Goal: Information Seeking & Learning: Learn about a topic

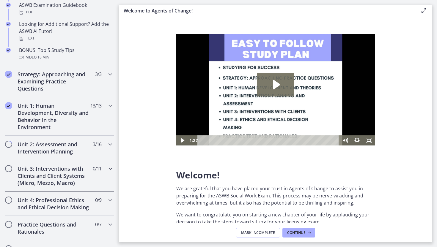
scroll to position [310, 0]
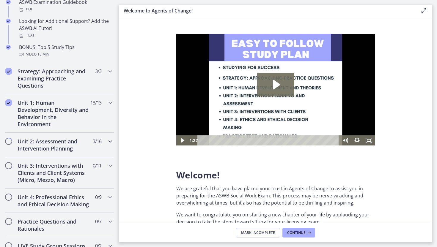
click at [10, 143] on span "Chapters" at bounding box center [9, 142] width 6 height 6
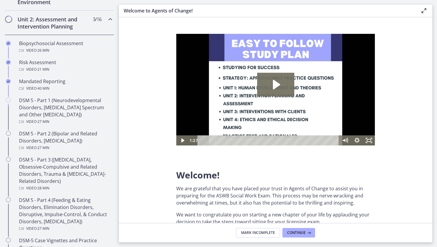
scroll to position [195, 0]
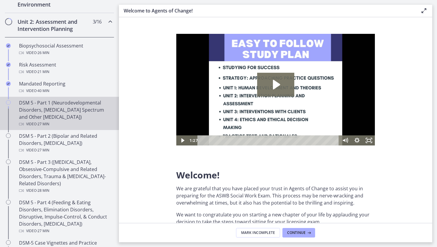
click at [37, 111] on div "DSM 5 - Part 1 (Neurodevelopmental Disorders, [MEDICAL_DATA] Spectrum and Other…" at bounding box center [65, 113] width 93 height 29
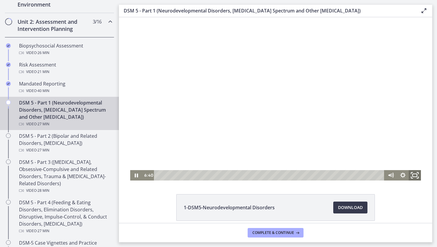
click at [412, 174] on icon "Fullscreen" at bounding box center [415, 175] width 15 height 12
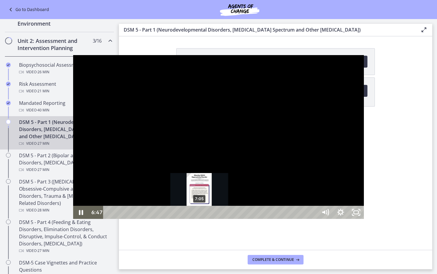
click at [127, 219] on div "7:05" at bounding box center [211, 211] width 205 height 13
click at [129, 219] on div "7:17" at bounding box center [211, 211] width 205 height 13
click at [132, 219] on div "7:30" at bounding box center [211, 211] width 205 height 13
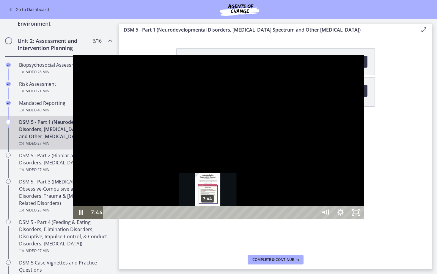
click at [135, 219] on div "7:44" at bounding box center [211, 211] width 205 height 13
click at [139, 219] on div "8:01" at bounding box center [211, 211] width 205 height 13
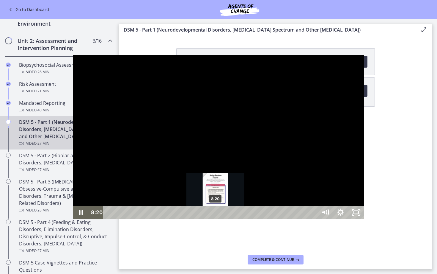
click at [143, 219] on div "8:20" at bounding box center [211, 211] width 205 height 13
click at [138, 219] on div "7:58" at bounding box center [211, 211] width 205 height 13
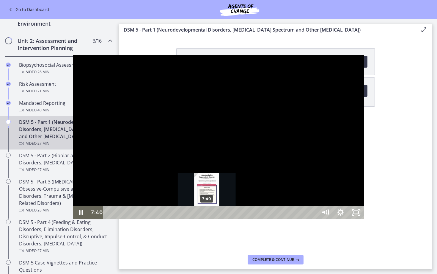
click at [134, 219] on div "7:40" at bounding box center [211, 211] width 205 height 13
click at [131, 219] on div "7:23" at bounding box center [211, 211] width 205 height 13
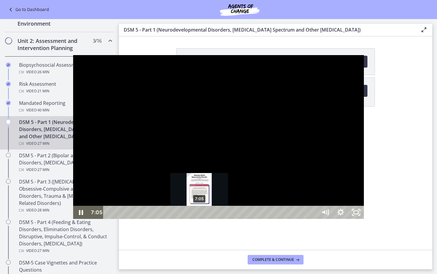
click at [127, 219] on div "7:05" at bounding box center [211, 211] width 205 height 13
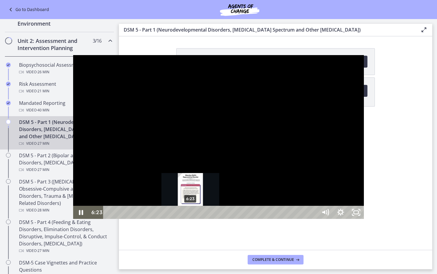
click at [118, 219] on div "6:23" at bounding box center [211, 211] width 205 height 13
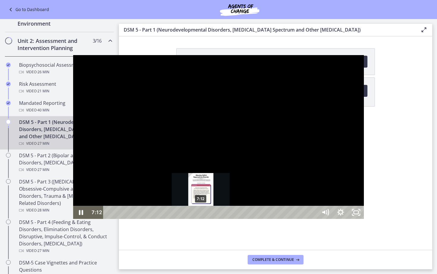
click at [128, 219] on div "7:12" at bounding box center [211, 211] width 205 height 13
click at [134, 219] on div "7:40" at bounding box center [211, 211] width 205 height 13
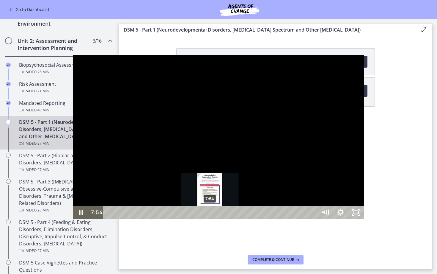
click at [137, 219] on div "7:54" at bounding box center [211, 211] width 205 height 13
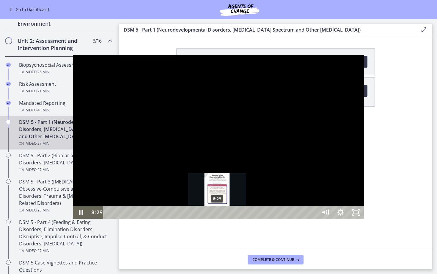
click at [145, 219] on div "8:29" at bounding box center [211, 211] width 205 height 13
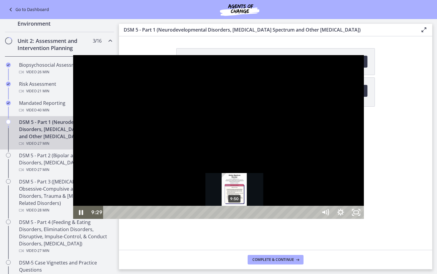
click at [162, 219] on div "9:50" at bounding box center [211, 211] width 205 height 13
click at [165, 219] on div "10:05" at bounding box center [211, 211] width 205 height 13
click at [167, 219] on div "10:15" at bounding box center [211, 211] width 205 height 13
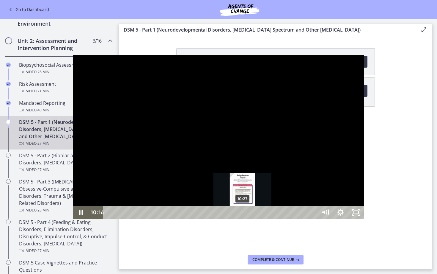
click at [170, 219] on div "10:27" at bounding box center [211, 211] width 205 height 13
click at [174, 219] on div "10:45" at bounding box center [211, 211] width 205 height 13
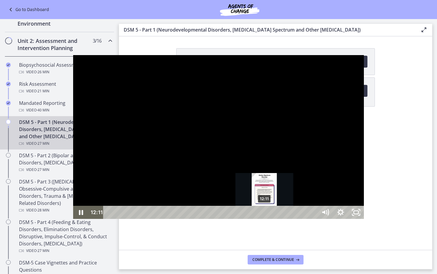
click at [192, 219] on div "12:11" at bounding box center [211, 211] width 205 height 13
click at [197, 219] on div "12:33" at bounding box center [211, 211] width 205 height 13
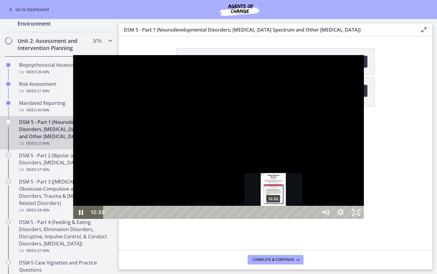
click at [201, 219] on div "12:52" at bounding box center [211, 211] width 205 height 13
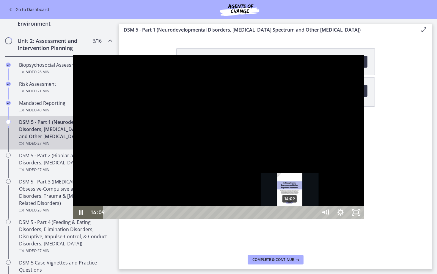
click at [217, 219] on div "14:09" at bounding box center [211, 211] width 205 height 13
click at [214, 219] on div "13:55" at bounding box center [211, 211] width 205 height 13
click at [285, 214] on div "Playbar" at bounding box center [287, 212] width 4 height 4
click at [219, 219] on div "14:16" at bounding box center [211, 211] width 205 height 13
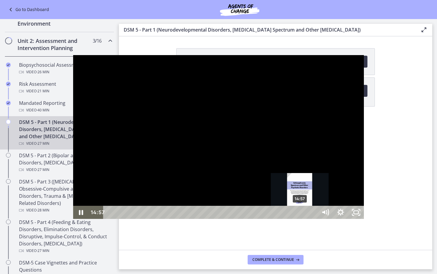
click at [227, 219] on div "14:57" at bounding box center [211, 211] width 205 height 13
click at [231, 219] on div "15:15" at bounding box center [211, 211] width 205 height 13
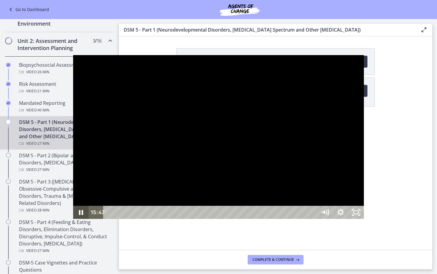
click at [79, 215] on icon "Pause" at bounding box center [81, 212] width 4 height 5
click at [80, 215] on icon "Play Video" at bounding box center [82, 211] width 4 height 5
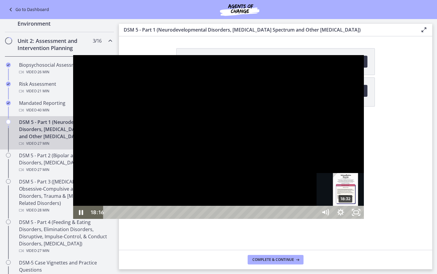
click at [273, 219] on div "18:32" at bounding box center [211, 211] width 205 height 13
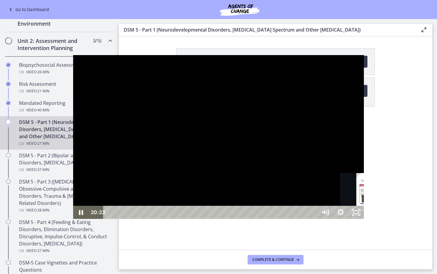
click at [297, 219] on div "20:23" at bounding box center [211, 211] width 205 height 13
click at [314, 219] on div "21:54" at bounding box center [211, 211] width 205 height 13
click at [314, 219] on div "22:07" at bounding box center [211, 211] width 205 height 13
click at [314, 219] on div "22:18" at bounding box center [211, 211] width 205 height 13
click at [314, 219] on div "22:30" at bounding box center [211, 211] width 205 height 13
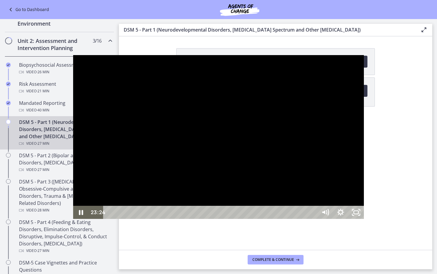
click at [314, 219] on div "23:40" at bounding box center [211, 211] width 205 height 13
click at [314, 219] on div "23:51" at bounding box center [211, 211] width 205 height 13
click at [314, 219] on div "24:51" at bounding box center [211, 211] width 205 height 13
click at [314, 219] on div "25:01" at bounding box center [211, 211] width 205 height 13
click at [314, 219] on div "25:38" at bounding box center [211, 211] width 205 height 13
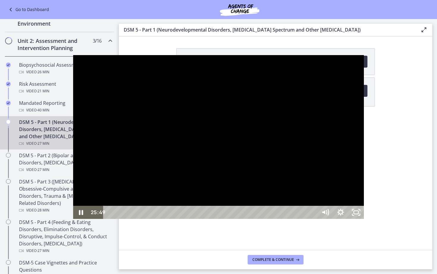
click at [314, 219] on div "25:49" at bounding box center [211, 211] width 205 height 13
click at [314, 219] on div "27:01" at bounding box center [211, 211] width 205 height 13
click at [314, 219] on div "27:11" at bounding box center [211, 211] width 205 height 13
click at [314, 219] on div "27:26" at bounding box center [211, 211] width 205 height 13
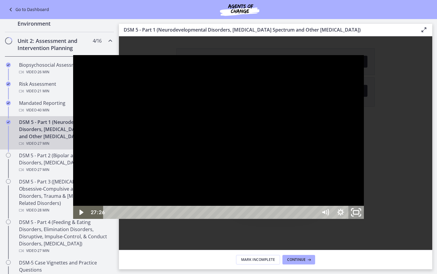
click at [365, 220] on icon "Unfullscreen" at bounding box center [356, 212] width 18 height 16
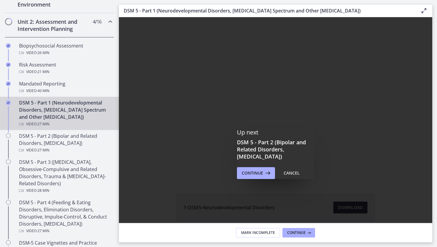
scroll to position [0, 0]
click at [291, 233] on span "Continue" at bounding box center [296, 233] width 18 height 5
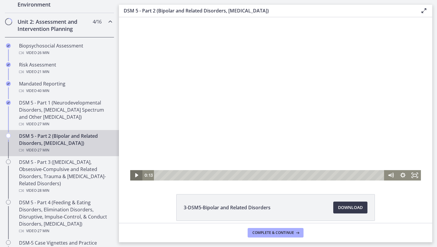
click at [137, 175] on icon "Play Video" at bounding box center [136, 175] width 3 height 4
drag, startPoint x: 137, startPoint y: 175, endPoint x: 207, endPoint y: 90, distance: 110.3
click at [203, 92] on div "Click for sound @keyframes VOLUME_SMALL_WAVE_FLASH { 0% { opacity: 0; } 33% { o…" at bounding box center [275, 99] width 291 height 164
click at [136, 177] on icon "Pause" at bounding box center [136, 175] width 15 height 12
drag, startPoint x: 136, startPoint y: 177, endPoint x: 217, endPoint y: 109, distance: 105.5
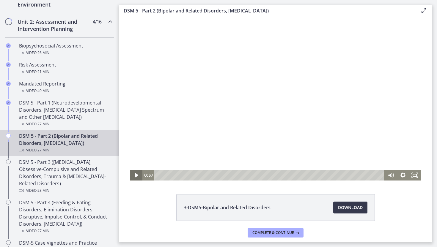
click at [143, 170] on icon "Play Video" at bounding box center [137, 175] width 12 height 10
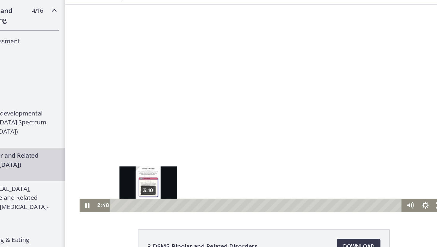
click at [131, 163] on div "3:10" at bounding box center [216, 163] width 223 height 10
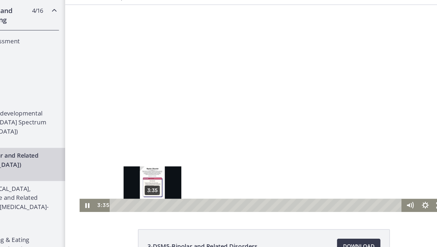
click at [134, 163] on div "3:35" at bounding box center [216, 163] width 223 height 10
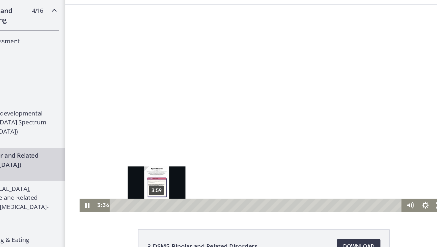
click at [137, 164] on div "3:59" at bounding box center [216, 163] width 223 height 10
click at [139, 164] on div "4:12" at bounding box center [216, 163] width 223 height 10
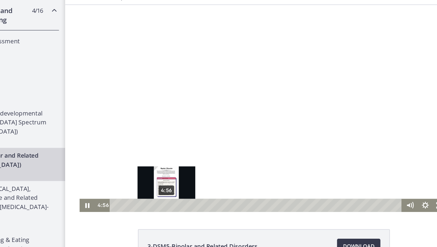
click at [145, 164] on div "4:56" at bounding box center [216, 163] width 223 height 10
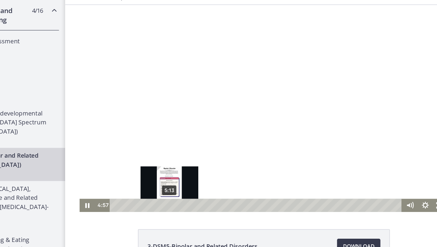
click at [147, 164] on div "5:13" at bounding box center [216, 163] width 223 height 10
click at [150, 164] on div "5:33" at bounding box center [216, 163] width 223 height 10
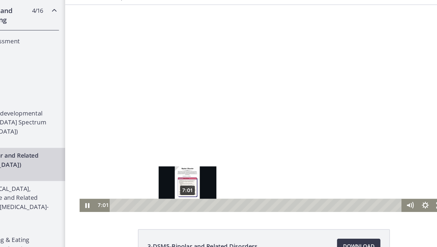
click at [162, 164] on div "7:01" at bounding box center [216, 163] width 223 height 10
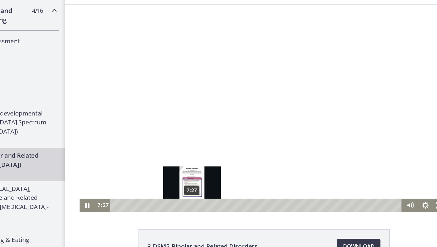
click at [165, 164] on div "7:27" at bounding box center [216, 163] width 223 height 10
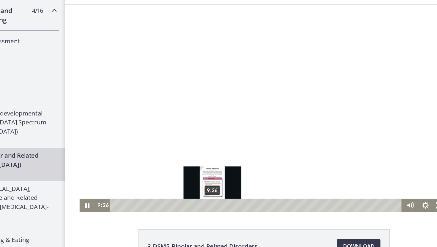
click at [181, 162] on div "9:26" at bounding box center [216, 163] width 223 height 10
click at [183, 163] on div "9:39" at bounding box center [216, 163] width 223 height 10
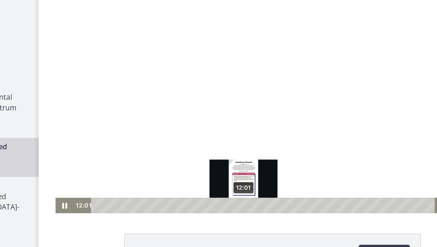
click at [176, 128] on div "Playbar" at bounding box center [175, 127] width 3 height 3
click at [177, 128] on div "Playbar" at bounding box center [175, 127] width 3 height 3
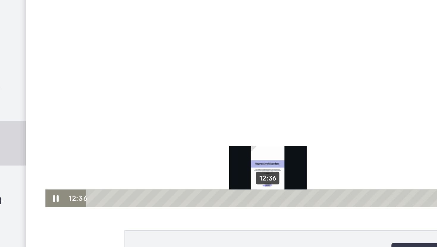
click at [168, 88] on div "12:36" at bounding box center [176, 87] width 223 height 10
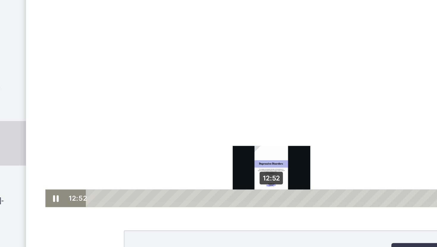
click at [170, 88] on div "12:52" at bounding box center [176, 87] width 223 height 10
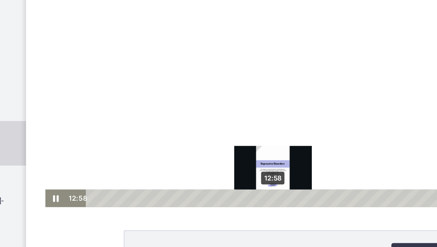
click at [171, 87] on div "Playbar" at bounding box center [170, 87] width 3 height 3
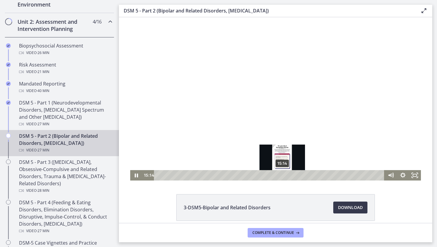
click at [282, 175] on div "15:14" at bounding box center [269, 175] width 223 height 10
click at [284, 175] on div "Playbar" at bounding box center [283, 175] width 3 height 3
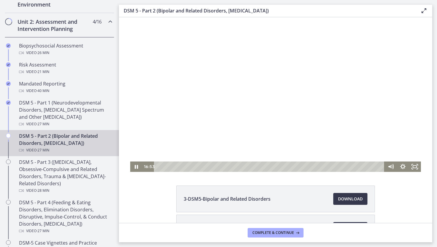
scroll to position [7, 0]
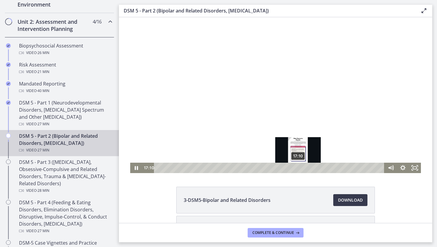
click at [298, 168] on div "17:10" at bounding box center [269, 168] width 223 height 10
click at [300, 168] on div "17:26" at bounding box center [269, 168] width 223 height 10
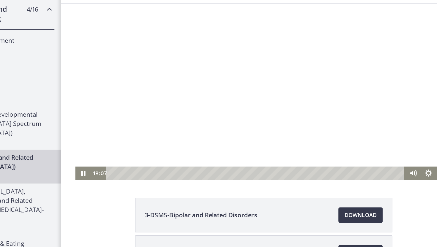
scroll to position [25, 0]
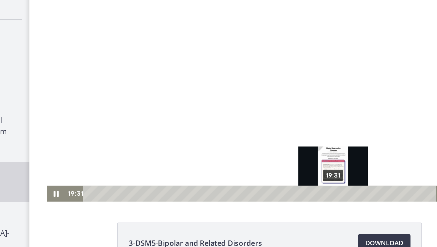
click at [227, 110] on div "19:31" at bounding box center [180, 109] width 223 height 10
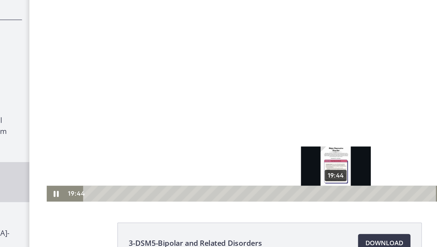
click at [229, 110] on div "19:44" at bounding box center [180, 109] width 223 height 10
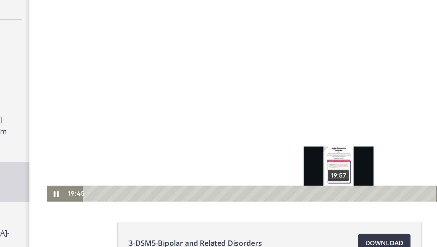
click at [231, 110] on div "19:57" at bounding box center [180, 109] width 223 height 10
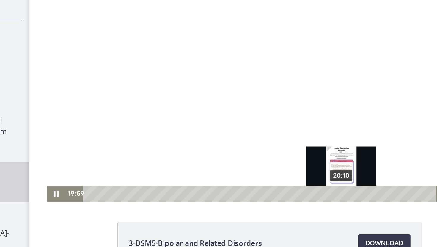
click at [233, 110] on div "20:10" at bounding box center [180, 109] width 223 height 10
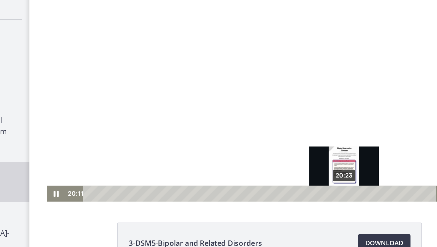
click at [235, 110] on div "20:23" at bounding box center [180, 109] width 223 height 10
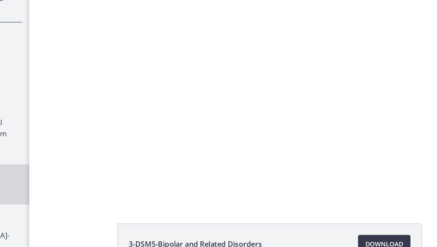
scroll to position [28, 0]
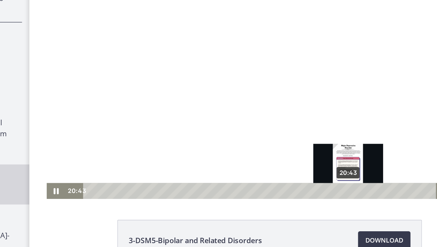
click at [237, 107] on div "20:43" at bounding box center [180, 107] width 223 height 10
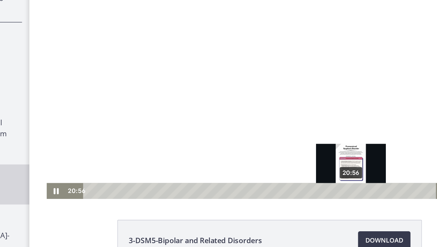
click at [239, 108] on div "20:56" at bounding box center [180, 107] width 223 height 10
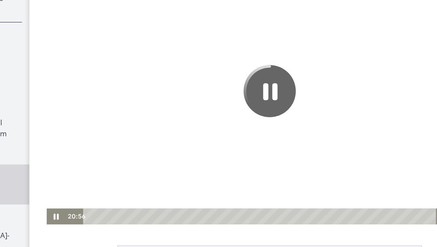
scroll to position [18, 0]
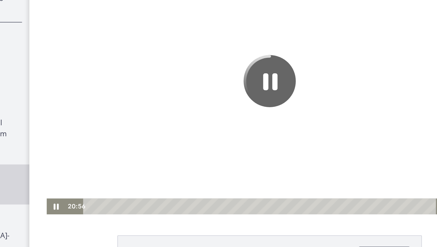
click at [184, 43] on icon "Pause" at bounding box center [186, 40] width 34 height 34
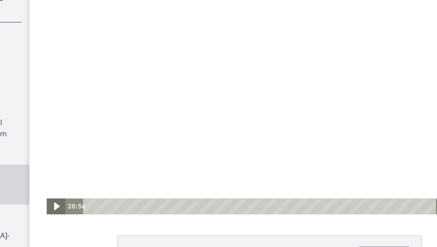
click at [47, 122] on icon "Play Video" at bounding box center [47, 122] width 4 height 5
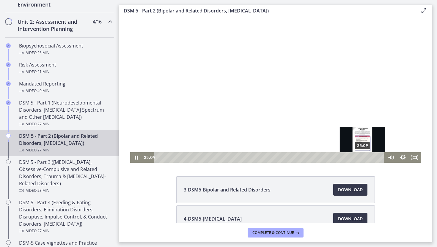
click at [363, 159] on div "25:09" at bounding box center [269, 158] width 223 height 10
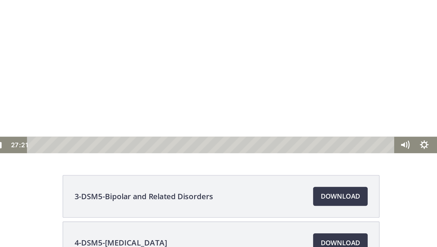
scroll to position [55, 0]
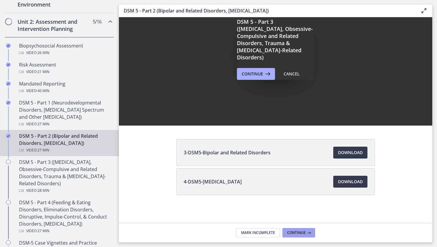
click at [302, 234] on span "Continue" at bounding box center [296, 233] width 18 height 5
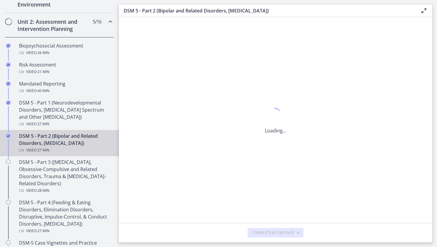
scroll to position [0, 0]
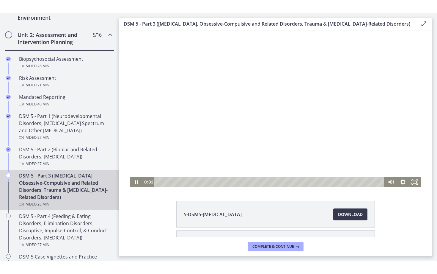
scroll to position [5, 0]
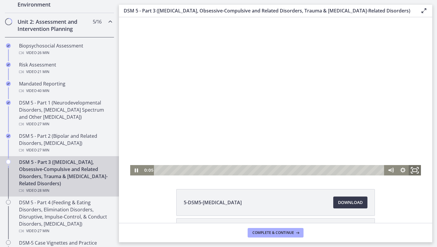
click at [412, 172] on icon "Fullscreen" at bounding box center [415, 170] width 15 height 12
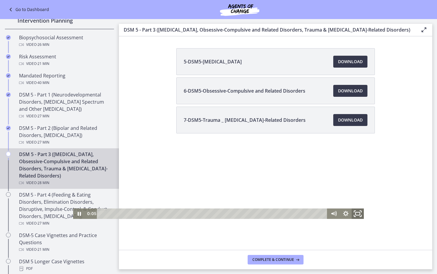
scroll to position [0, 0]
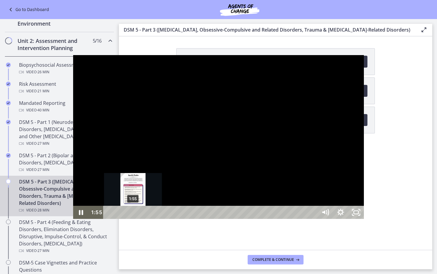
click at [109, 219] on div "1:55" at bounding box center [211, 211] width 205 height 13
click at [109, 219] on div "2:13" at bounding box center [211, 211] width 205 height 13
click at [109, 219] on div "2:29" at bounding box center [211, 211] width 205 height 13
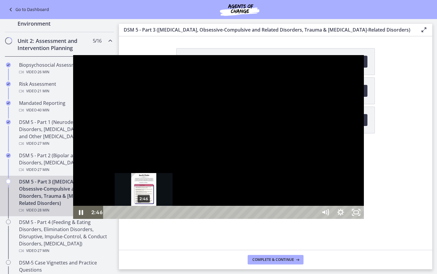
click at [109, 219] on div "2:46" at bounding box center [211, 211] width 205 height 13
click at [109, 219] on div "3:00" at bounding box center [211, 211] width 205 height 13
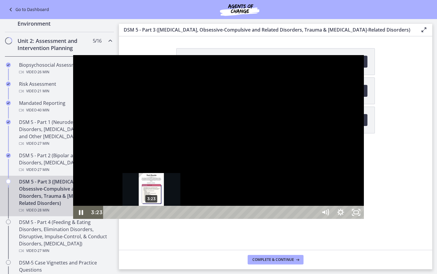
click at [109, 219] on div "3:23" at bounding box center [211, 211] width 205 height 13
click at [109, 219] on div "3:39" at bounding box center [211, 211] width 205 height 13
click at [109, 219] on div "3:53" at bounding box center [211, 211] width 205 height 13
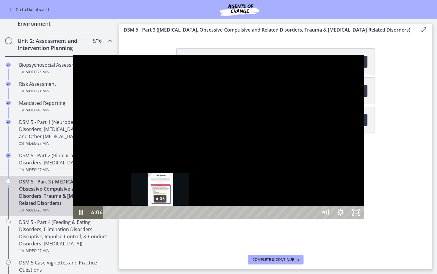
click at [109, 219] on div "4:06" at bounding box center [211, 211] width 205 height 13
click at [109, 219] on div "4:30" at bounding box center [211, 211] width 205 height 13
click at [109, 219] on div "4:23" at bounding box center [211, 211] width 205 height 13
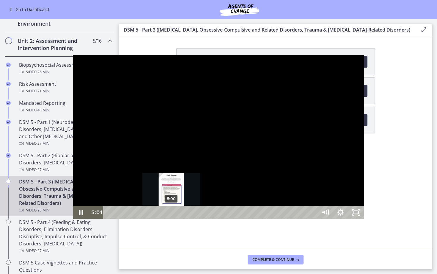
click at [109, 219] on div "5:00" at bounding box center [211, 211] width 205 height 13
click at [109, 219] on div "5:21" at bounding box center [211, 211] width 205 height 13
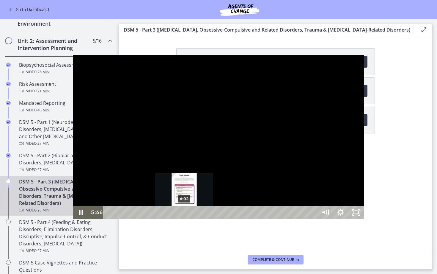
click at [111, 219] on div "6:02" at bounding box center [211, 211] width 205 height 13
click at [114, 219] on div "6:13" at bounding box center [211, 211] width 205 height 13
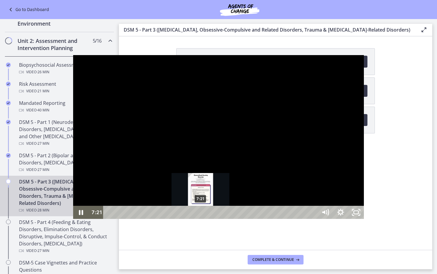
click at [128, 219] on div "7:21" at bounding box center [211, 211] width 205 height 13
click at [131, 219] on div "7:35" at bounding box center [211, 211] width 205 height 13
click at [134, 219] on div "7:49" at bounding box center [211, 211] width 205 height 13
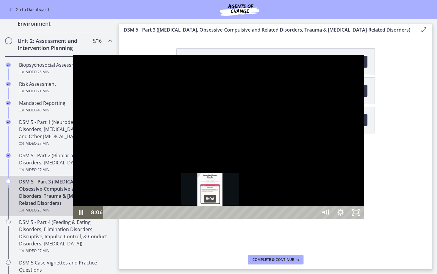
click at [137, 219] on div "8:06" at bounding box center [211, 211] width 205 height 13
click at [144, 219] on div "8:38" at bounding box center [211, 211] width 205 height 13
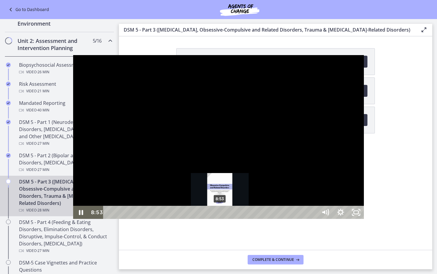
click at [147, 219] on div "8:53" at bounding box center [211, 211] width 205 height 13
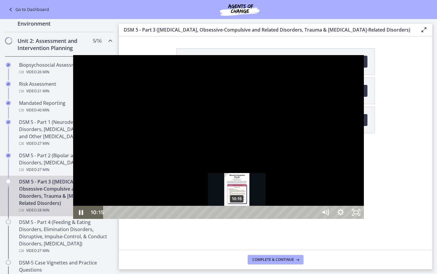
click at [164, 219] on div "10:15" at bounding box center [211, 211] width 205 height 13
click at [166, 219] on div "10:23" at bounding box center [211, 211] width 205 height 13
click at [170, 219] on div "10:42" at bounding box center [211, 211] width 205 height 13
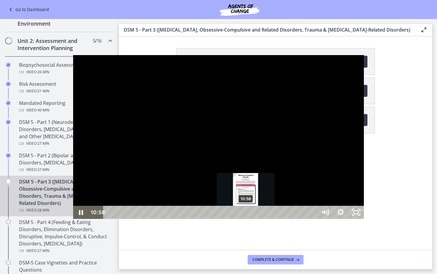
click at [173, 219] on div "10:58" at bounding box center [211, 211] width 205 height 13
click at [176, 219] on div "11:13" at bounding box center [211, 211] width 205 height 13
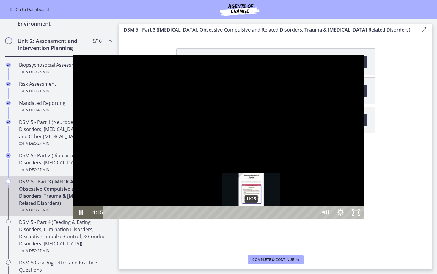
click at [179, 219] on div "11:25" at bounding box center [211, 211] width 205 height 13
click at [182, 219] on div "11:41" at bounding box center [211, 211] width 205 height 13
click at [185, 219] on div "11:53" at bounding box center [211, 211] width 205 height 13
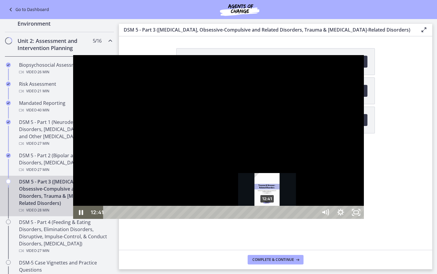
click at [194, 219] on div "12:41" at bounding box center [211, 211] width 205 height 13
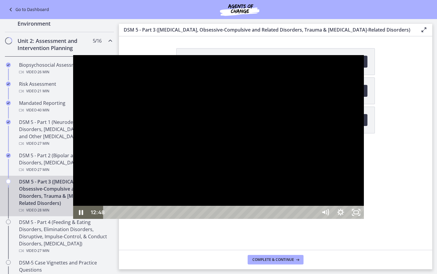
click at [289, 62] on div at bounding box center [218, 137] width 291 height 164
click at [289, 60] on div at bounding box center [218, 137] width 291 height 164
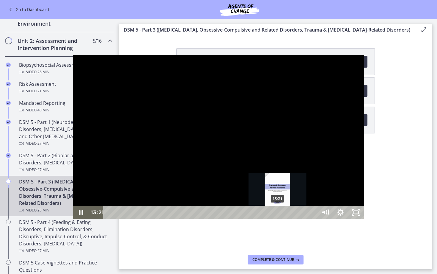
click at [205, 219] on div "13:31" at bounding box center [211, 211] width 205 height 13
click at [208, 219] on div "13:46" at bounding box center [211, 211] width 205 height 13
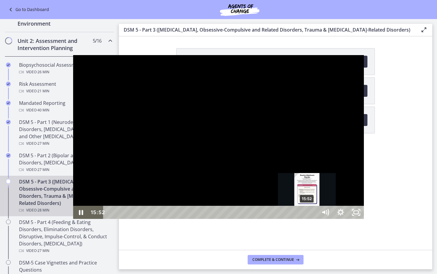
click at [234, 219] on div "15:52" at bounding box center [211, 211] width 205 height 13
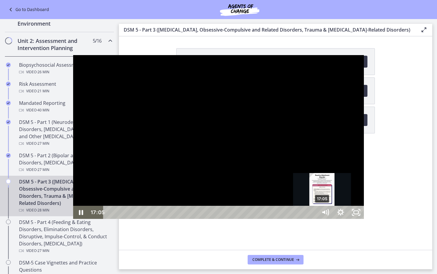
click at [249, 219] on div "17:05" at bounding box center [211, 211] width 205 height 13
click at [322, 214] on div "Playbar" at bounding box center [324, 212] width 4 height 4
click at [323, 214] on div "Playbar" at bounding box center [325, 212] width 4 height 4
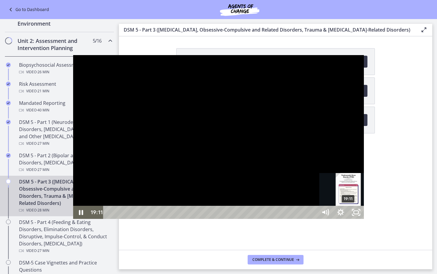
click at [276, 219] on div "19:11" at bounding box center [211, 211] width 205 height 13
click at [348, 214] on div "Playbar" at bounding box center [350, 212] width 4 height 4
click at [351, 214] on div "Playbar" at bounding box center [353, 212] width 4 height 4
click at [283, 219] on div "19:46" at bounding box center [211, 211] width 205 height 13
click at [285, 219] on div "19:55" at bounding box center [211, 211] width 205 height 13
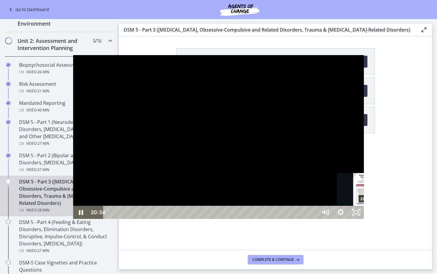
click at [293, 219] on div "20:36" at bounding box center [211, 211] width 205 height 13
click at [296, 219] on div "20:49" at bounding box center [211, 211] width 205 height 13
click at [299, 219] on div "21:01" at bounding box center [211, 211] width 205 height 13
click at [309, 219] on div "21:51" at bounding box center [211, 211] width 205 height 13
click at [311, 219] on div "22:02" at bounding box center [211, 211] width 205 height 13
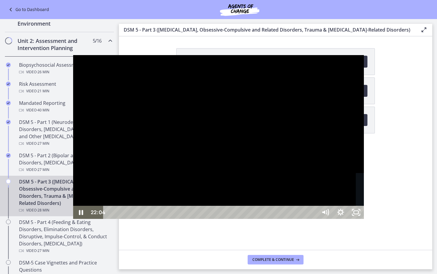
click at [382, 214] on div "Playbar" at bounding box center [384, 212] width 4 height 4
click at [314, 219] on div "22:19" at bounding box center [211, 211] width 205 height 13
click at [314, 219] on div "22:32" at bounding box center [211, 211] width 205 height 13
click at [314, 219] on div "22:52" at bounding box center [211, 211] width 205 height 13
click at [314, 219] on div "24:28" at bounding box center [211, 211] width 205 height 13
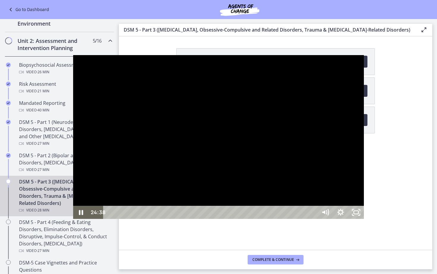
click at [314, 219] on div "24:38" at bounding box center [211, 211] width 205 height 13
click at [415, 214] on div "Playbar" at bounding box center [417, 212] width 4 height 4
click at [314, 219] on div "24:51" at bounding box center [211, 211] width 205 height 13
click at [314, 219] on div "25:05" at bounding box center [211, 211] width 205 height 13
click at [421, 214] on div "Playbar" at bounding box center [423, 212] width 4 height 4
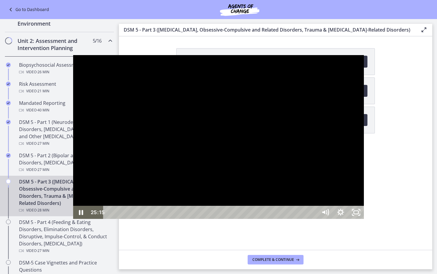
click at [314, 219] on div "25:25" at bounding box center [211, 211] width 205 height 13
click at [314, 219] on div "25:38" at bounding box center [211, 211] width 205 height 13
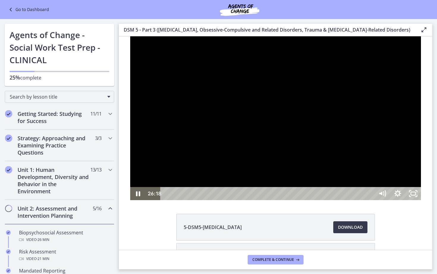
scroll to position [167, 0]
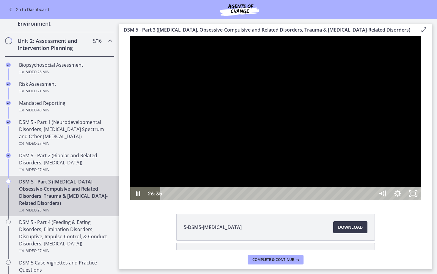
click at [371, 200] on div "26:35" at bounding box center [268, 193] width 205 height 13
click at [371, 200] on div "26:55" at bounding box center [268, 193] width 205 height 13
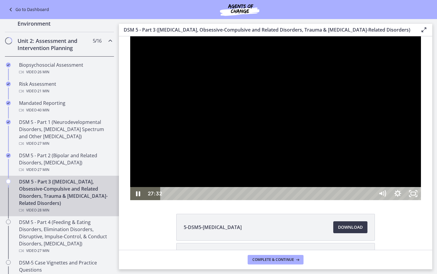
click at [371, 200] on div "27:32" at bounding box center [268, 193] width 205 height 13
click at [371, 200] on div "27:42" at bounding box center [268, 193] width 205 height 13
click at [371, 200] on div "27:56" at bounding box center [268, 193] width 205 height 13
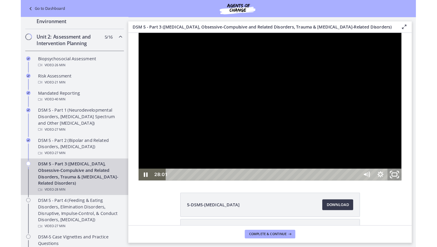
drag, startPoint x: 555, startPoint y: 300, endPoint x: 555, endPoint y: 274, distance: 26.2
click at [426, 191] on rect "Unfullscreen" at bounding box center [423, 190] width 6 height 4
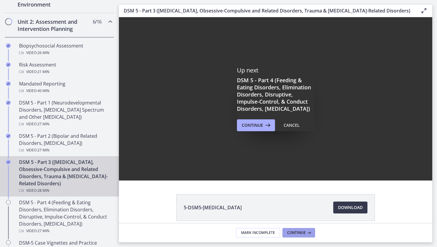
click at [293, 234] on span "Continue" at bounding box center [296, 233] width 18 height 5
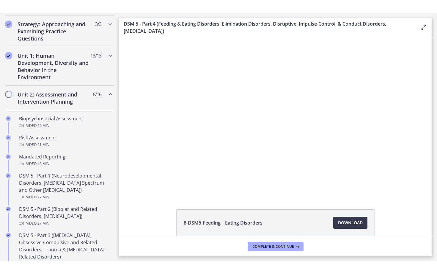
scroll to position [134, 0]
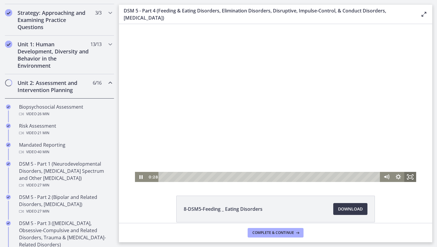
click at [410, 177] on icon "Fullscreen" at bounding box center [410, 177] width 12 height 10
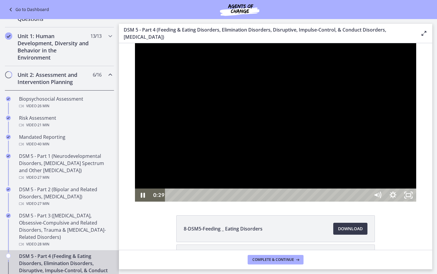
scroll to position [106, 0]
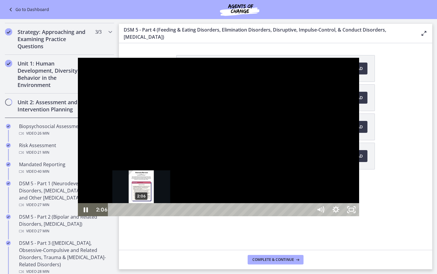
click at [114, 216] on div "2:06" at bounding box center [211, 209] width 195 height 13
click at [114, 216] on div "2:27" at bounding box center [211, 209] width 195 height 13
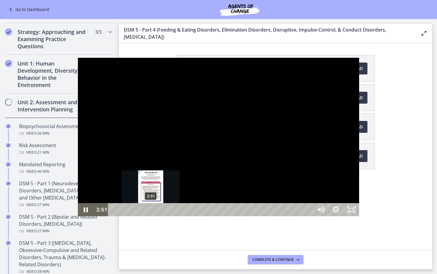
click at [114, 216] on div "2:51" at bounding box center [211, 209] width 195 height 13
click at [150, 212] on div "Playbar" at bounding box center [152, 209] width 4 height 4
click at [114, 216] on div "3:16" at bounding box center [211, 209] width 195 height 13
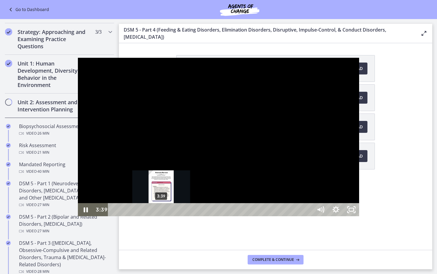
click at [114, 216] on div "3:39" at bounding box center [211, 209] width 195 height 13
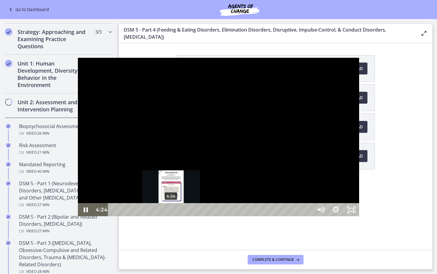
click at [114, 216] on div "4:24" at bounding box center [211, 209] width 195 height 13
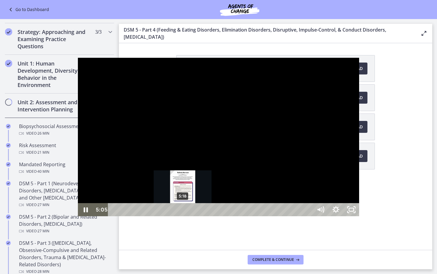
click at [114, 216] on div "5:18" at bounding box center [211, 209] width 195 height 13
click at [114, 216] on div "5:41" at bounding box center [211, 209] width 195 height 13
click at [114, 216] on div "5:55" at bounding box center [211, 209] width 195 height 13
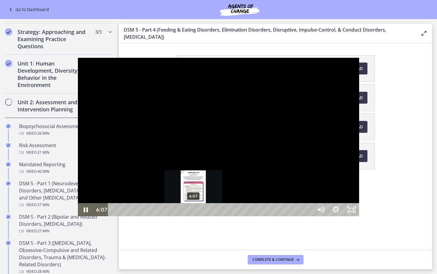
click at [116, 216] on div "6:07" at bounding box center [211, 209] width 195 height 13
click at [120, 216] on div "6:25" at bounding box center [211, 209] width 195 height 13
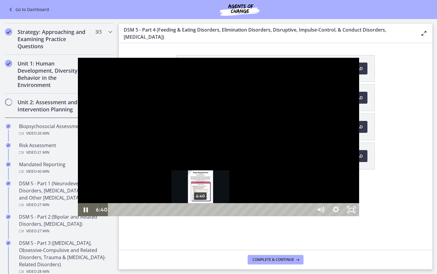
click at [123, 216] on div "6:40" at bounding box center [211, 209] width 195 height 13
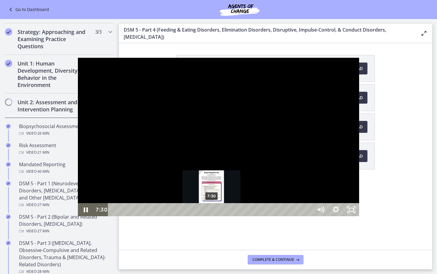
click at [134, 216] on div "7:30" at bounding box center [211, 209] width 195 height 13
click at [136, 216] on div "7:41" at bounding box center [211, 209] width 195 height 13
click at [139, 216] on div "7:52" at bounding box center [211, 209] width 195 height 13
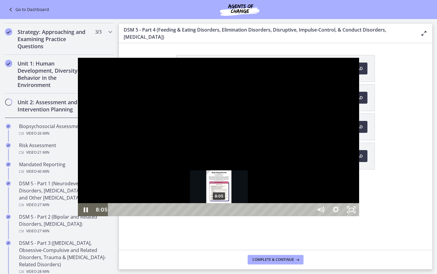
click at [142, 216] on div "8:05" at bounding box center [211, 209] width 195 height 13
click at [144, 216] on div "8:16" at bounding box center [211, 209] width 195 height 13
click at [147, 216] on div "8:32" at bounding box center [211, 209] width 195 height 13
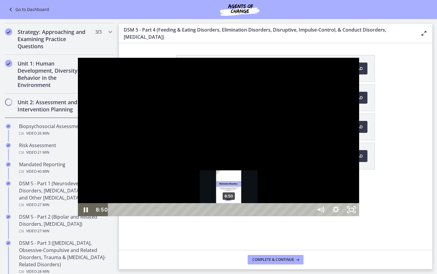
click at [151, 216] on div "8:50" at bounding box center [211, 209] width 195 height 13
click at [156, 216] on div "9:12" at bounding box center [211, 209] width 195 height 13
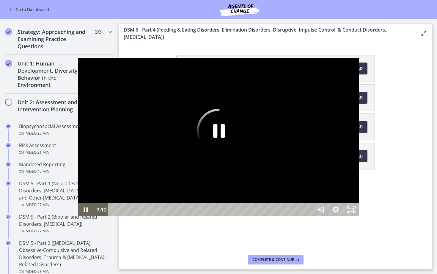
click at [216, 131] on icon "Pause" at bounding box center [218, 130] width 43 height 43
click at [84, 212] on icon "Play Video" at bounding box center [86, 209] width 4 height 5
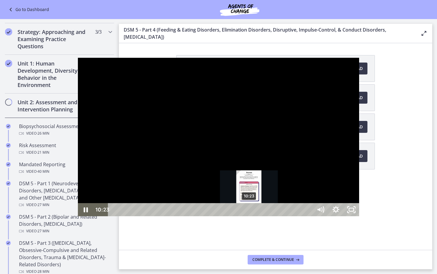
click at [172, 216] on div "10:23" at bounding box center [211, 209] width 195 height 13
click at [174, 216] on div "10:35" at bounding box center [211, 209] width 195 height 13
click at [178, 216] on div "10:50" at bounding box center [211, 209] width 195 height 13
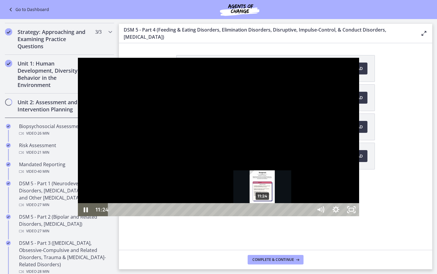
click at [185, 216] on div "11:24" at bounding box center [211, 209] width 195 height 13
click at [262, 212] on div "Playbar" at bounding box center [264, 209] width 4 height 4
click at [190, 216] on div "11:46" at bounding box center [211, 209] width 195 height 13
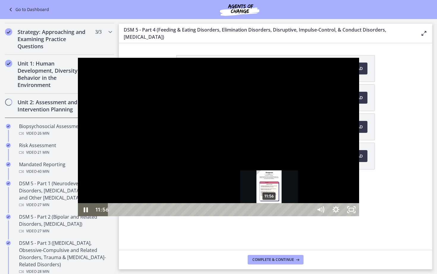
click at [192, 216] on div "11:56" at bounding box center [211, 209] width 195 height 13
click at [194, 216] on div "12:07" at bounding box center [211, 209] width 195 height 13
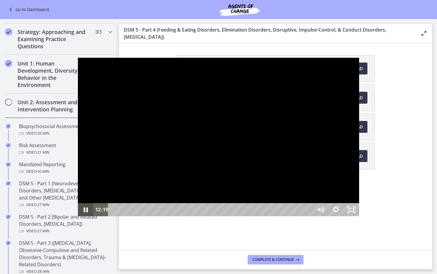
click at [84, 212] on icon "Pause" at bounding box center [86, 209] width 4 height 5
